Goal: Information Seeking & Learning: Learn about a topic

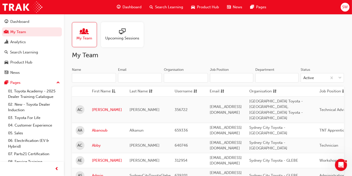
click at [94, 75] on input "Name" at bounding box center [94, 78] width 44 height 10
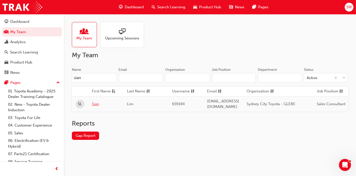
type input "sian"
click at [101, 104] on link "Sian" at bounding box center [106, 104] width 28 height 6
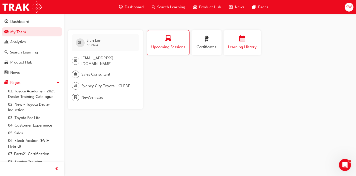
click at [241, 52] on button "Learning History" at bounding box center [243, 42] width 38 height 25
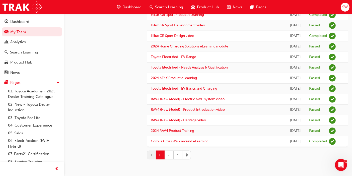
scroll to position [628, 0]
click at [178, 157] on button "3" at bounding box center [177, 154] width 9 height 9
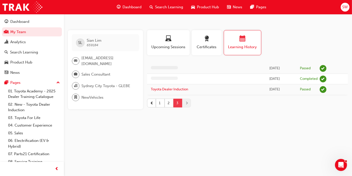
scroll to position [0, 0]
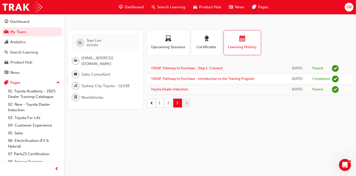
click at [170, 103] on button "2" at bounding box center [169, 102] width 9 height 9
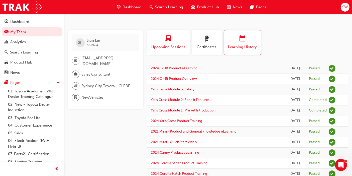
click at [176, 38] on div "button" at bounding box center [168, 40] width 35 height 8
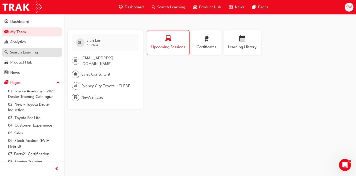
click at [25, 49] on div "Search Learning" at bounding box center [24, 52] width 28 height 6
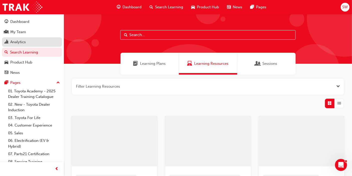
click at [26, 43] on div "Analytics" at bounding box center [32, 42] width 55 height 6
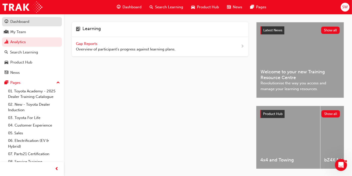
click at [27, 23] on div "Dashboard" at bounding box center [19, 22] width 19 height 6
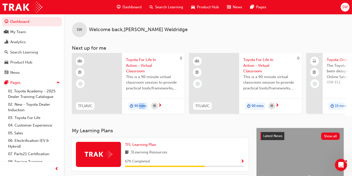
drag, startPoint x: 140, startPoint y: 118, endPoint x: 144, endPoint y: 118, distance: 4.0
click at [144, 118] on div "SW Welcome back , [PERSON_NAME] Next up for me 0 TFLIAVC Toyota For Life In Act…" at bounding box center [208, 70] width 288 height 113
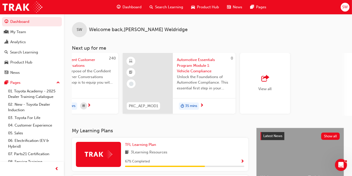
scroll to position [0, 422]
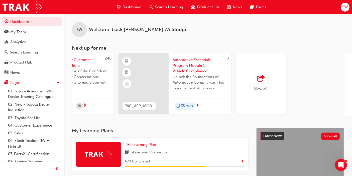
click at [264, 80] on span "outbound-icon" at bounding box center [261, 78] width 8 height 7
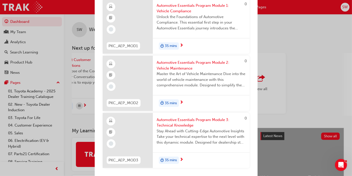
scroll to position [129, 0]
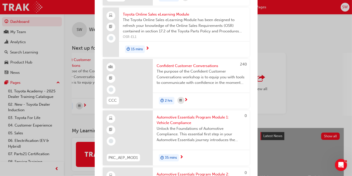
click at [312, 61] on div "Next up for me 0 TFLIAVC Toyota For Life In Action - Virtual Classroom This is …" at bounding box center [176, 88] width 352 height 176
